Goal: Information Seeking & Learning: Learn about a topic

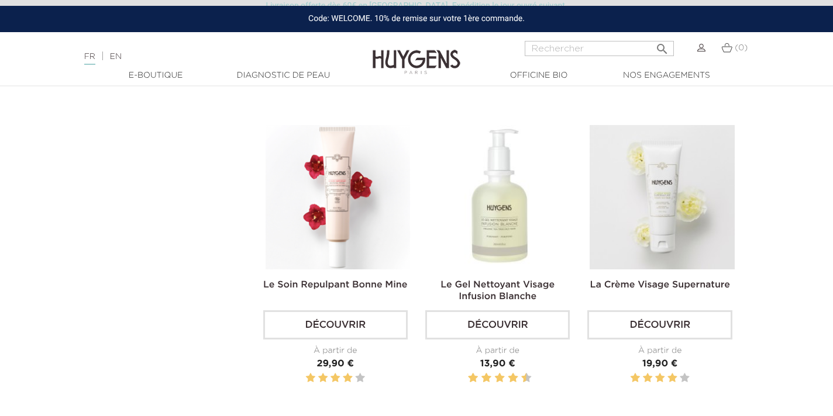
scroll to position [928, 0]
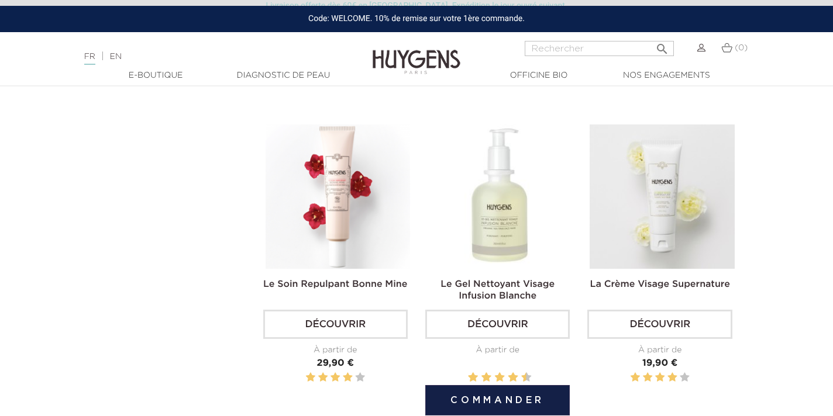
click at [498, 236] on img at bounding box center [499, 197] width 144 height 144
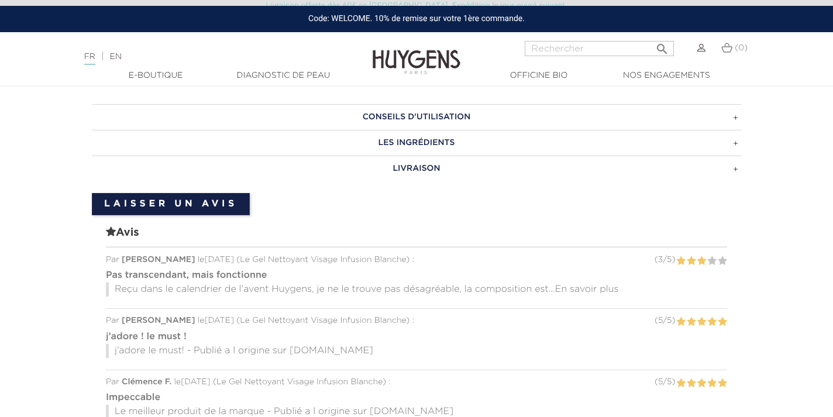
scroll to position [753, 0]
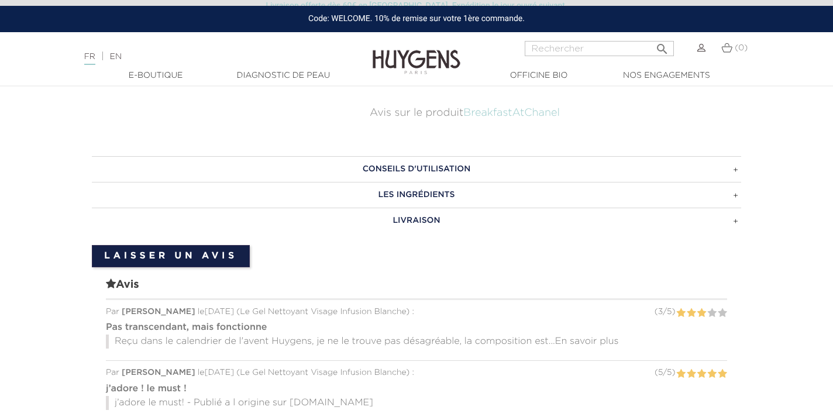
click at [418, 192] on h3 "LES INGRÉDIENTS" at bounding box center [416, 195] width 649 height 26
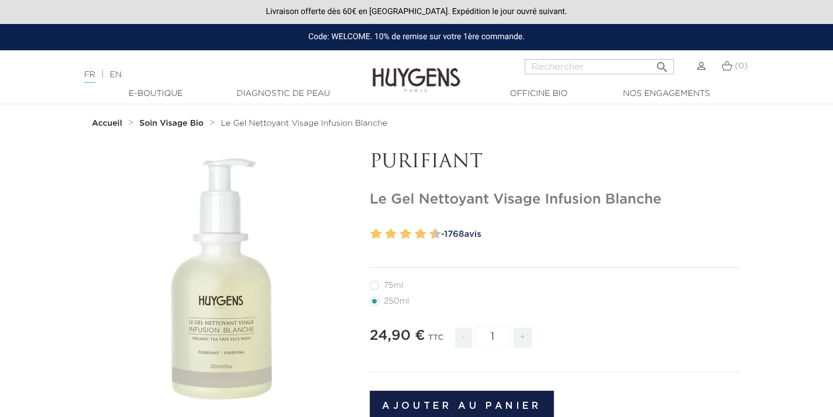
scroll to position [0, 0]
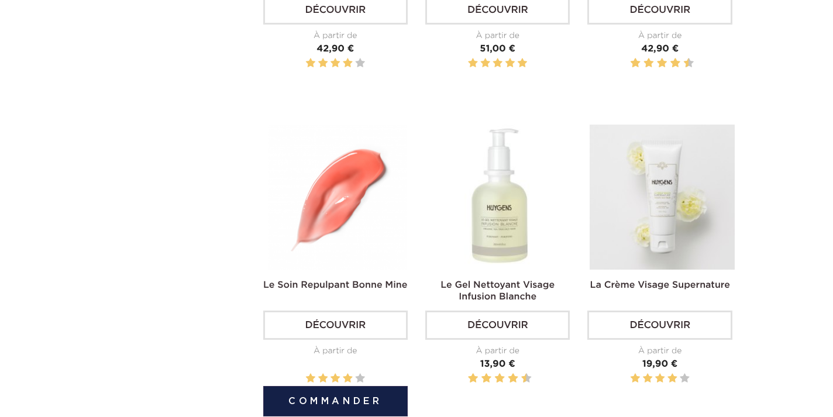
click at [350, 206] on img at bounding box center [337, 197] width 144 height 144
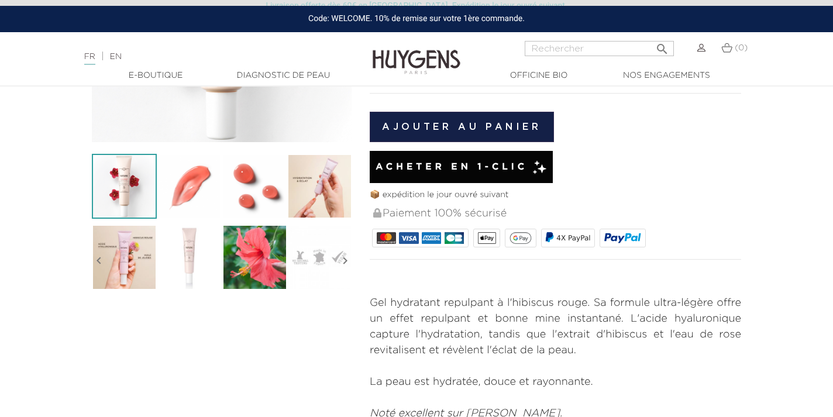
scroll to position [271, 0]
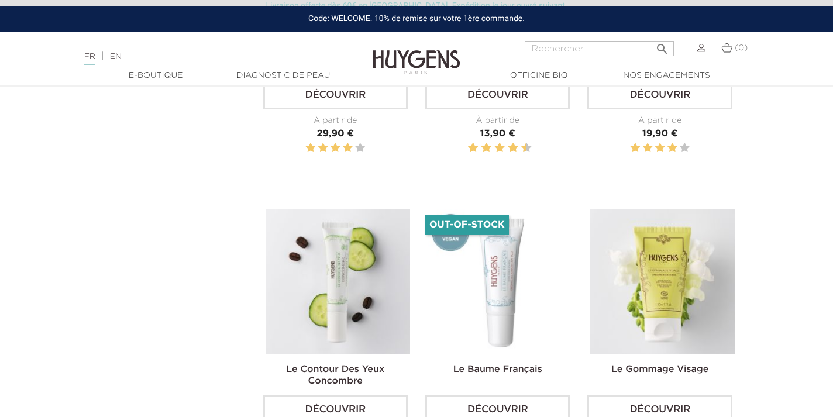
scroll to position [1160, 0]
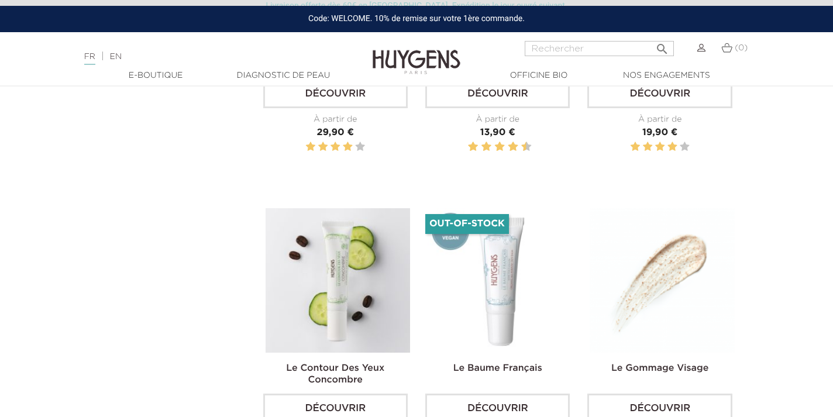
click at [672, 293] on img at bounding box center [661, 280] width 144 height 144
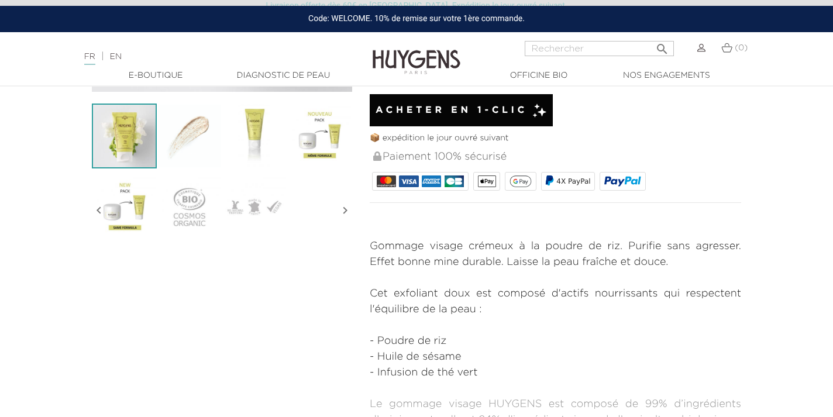
scroll to position [329, 0]
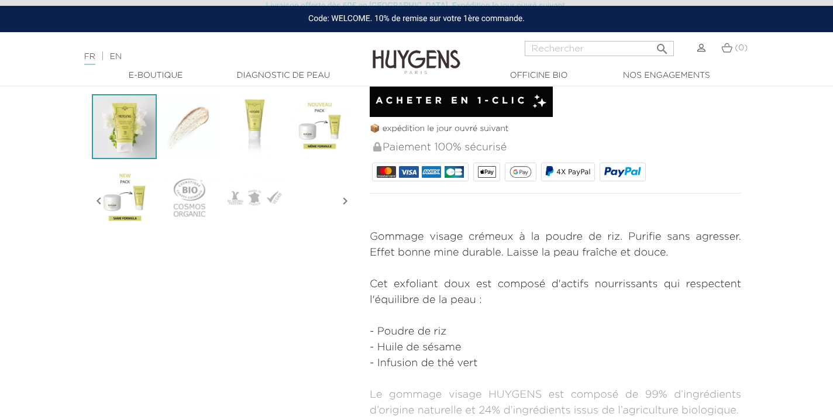
click at [201, 129] on img at bounding box center [189, 126] width 65 height 65
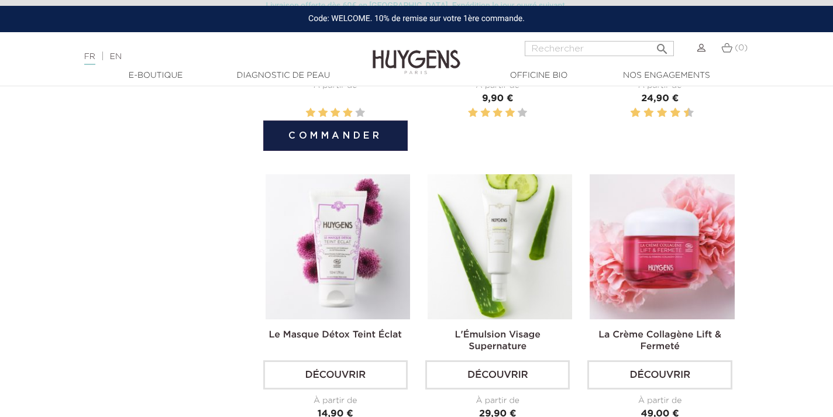
scroll to position [1510, 0]
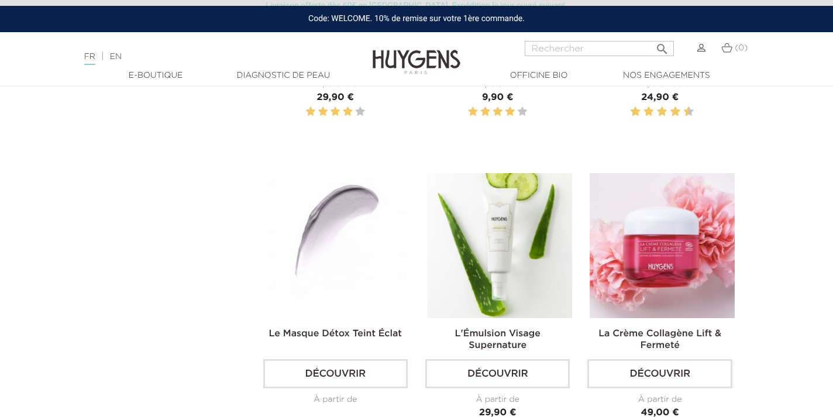
click at [339, 231] on img at bounding box center [337, 245] width 144 height 144
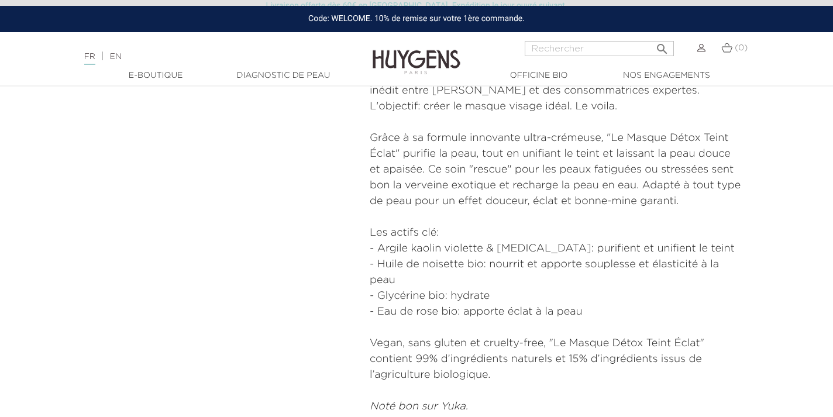
scroll to position [564, 0]
drag, startPoint x: 378, startPoint y: 248, endPoint x: 441, endPoint y: 250, distance: 63.2
click at [441, 250] on p "- Argile kaolin violette & Talc: purifient et unifient le teint - Huile de nois…" at bounding box center [555, 280] width 371 height 79
drag, startPoint x: 479, startPoint y: 248, endPoint x: 440, endPoint y: 248, distance: 39.2
click at [440, 248] on p "- Argile kaolin violette & Talc: purifient et unifient le teint - Huile de nois…" at bounding box center [555, 280] width 371 height 79
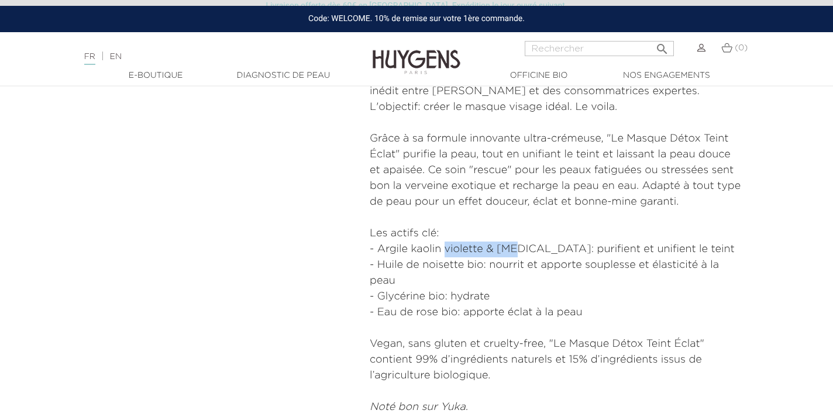
drag, startPoint x: 513, startPoint y: 246, endPoint x: 443, endPoint y: 245, distance: 70.8
click at [443, 245] on p "- Argile kaolin violette & Talc: purifient et unifient le teint - Huile de nois…" at bounding box center [555, 280] width 371 height 79
click at [424, 246] on p "- Argile kaolin violette & Talc: purifient et unifient le teint - Huile de nois…" at bounding box center [555, 280] width 371 height 79
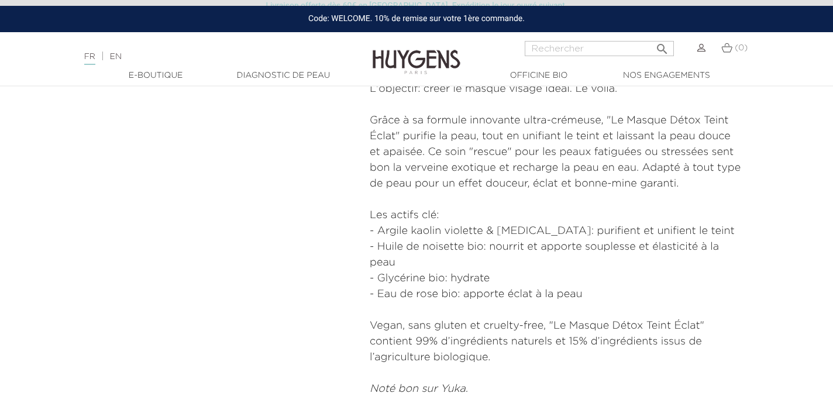
scroll to position [584, 0]
drag, startPoint x: 409, startPoint y: 227, endPoint x: 477, endPoint y: 225, distance: 67.3
click at [477, 225] on p "- Argile kaolin violette & Talc: purifient et unifient le teint - Huile de nois…" at bounding box center [555, 261] width 371 height 79
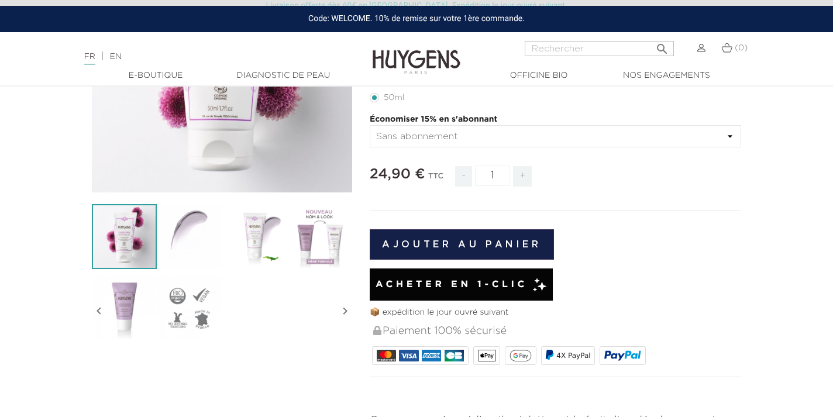
scroll to position [203, 0]
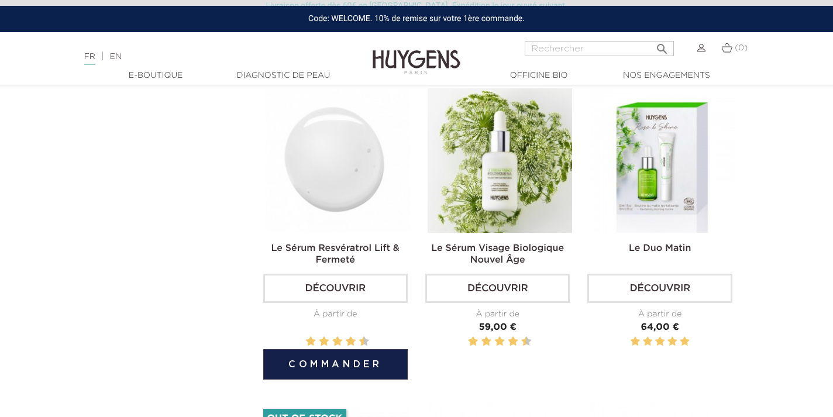
scroll to position [1900, 0]
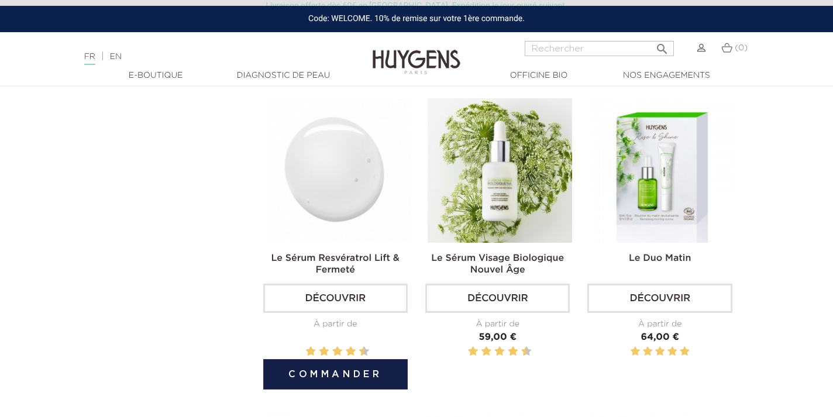
click at [343, 196] on img at bounding box center [337, 170] width 144 height 144
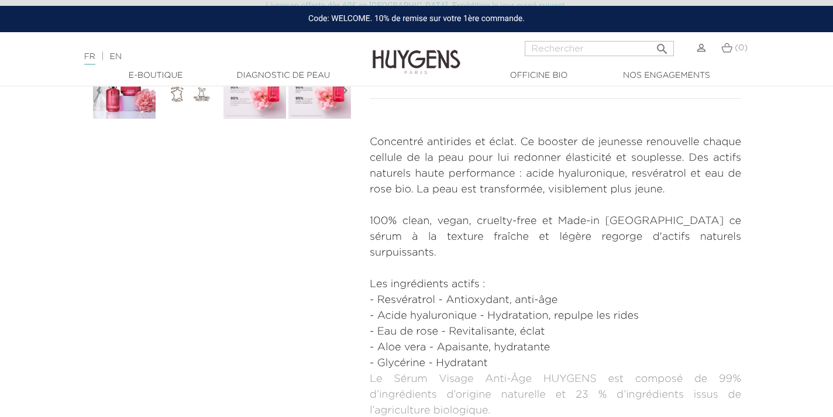
scroll to position [446, 0]
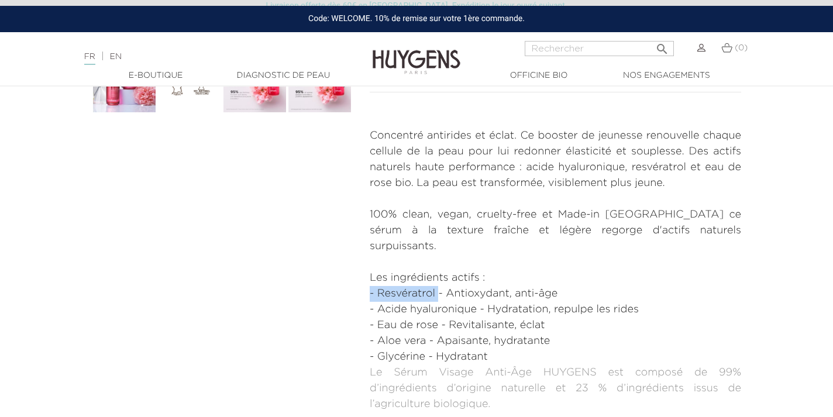
drag, startPoint x: 437, startPoint y: 277, endPoint x: 371, endPoint y: 274, distance: 66.1
click at [371, 286] on li "- Resvératrol - Antioxydant, anti-âge" at bounding box center [555, 294] width 371 height 16
copy li "- Resvératrol"
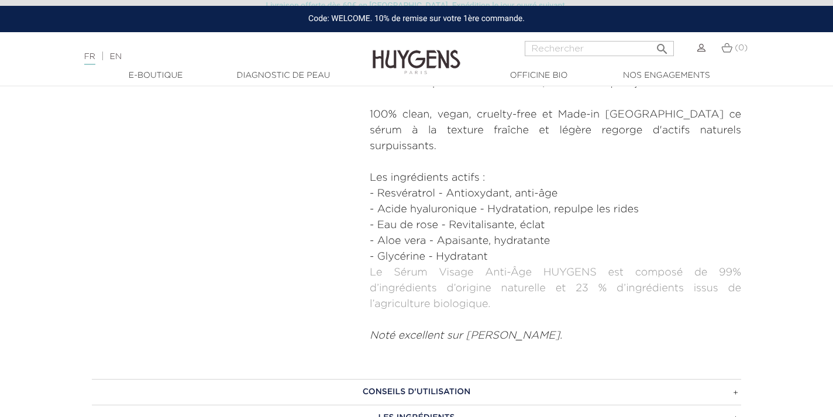
scroll to position [547, 0]
